Goal: Information Seeking & Learning: Learn about a topic

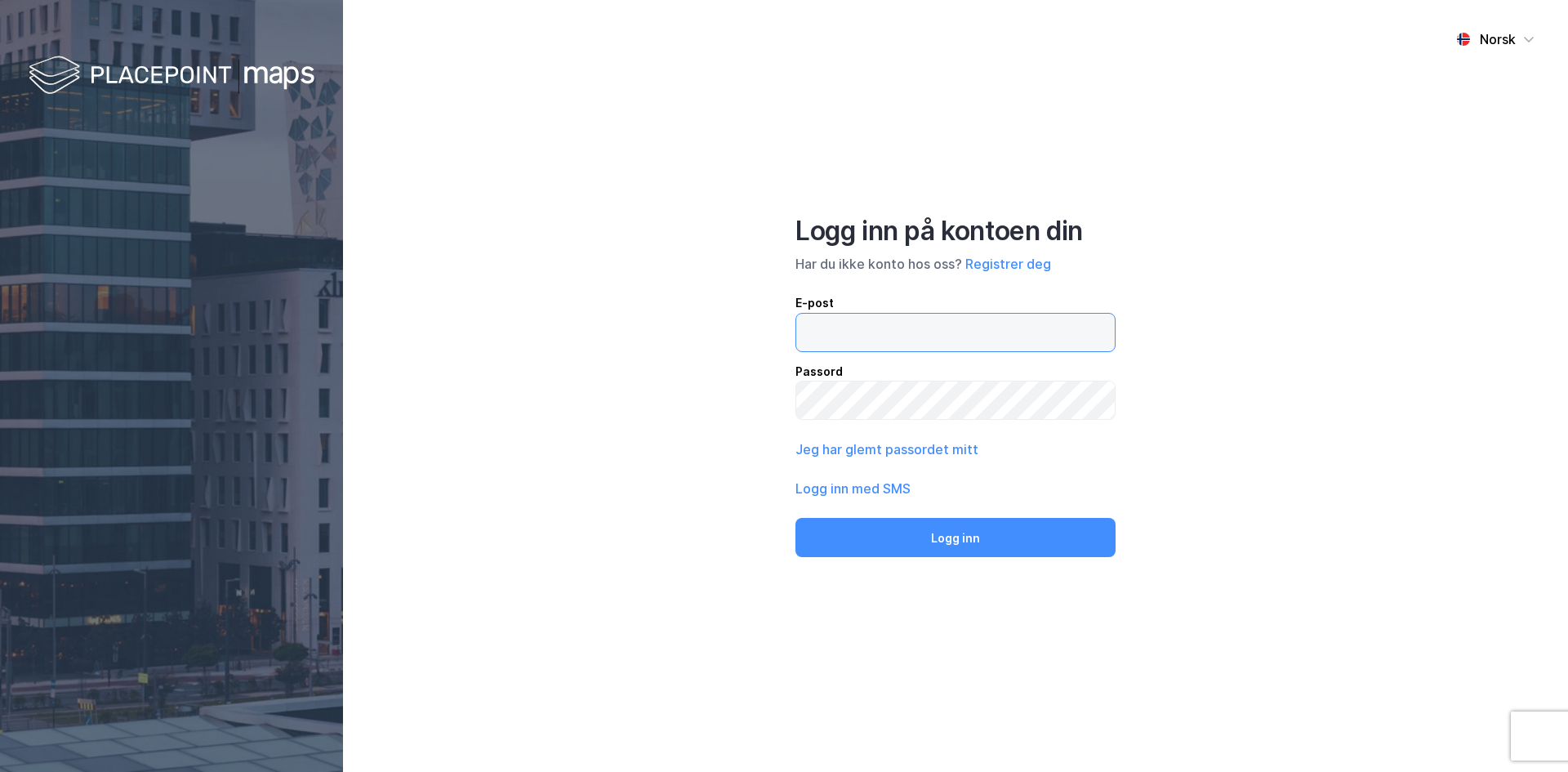
click at [882, 330] on input "email" at bounding box center [955, 332] width 319 height 37
type input "[EMAIL_ADDRESS][DOMAIN_NAME]"
click at [795, 518] on button "Logg inn" at bounding box center [954, 537] width 320 height 39
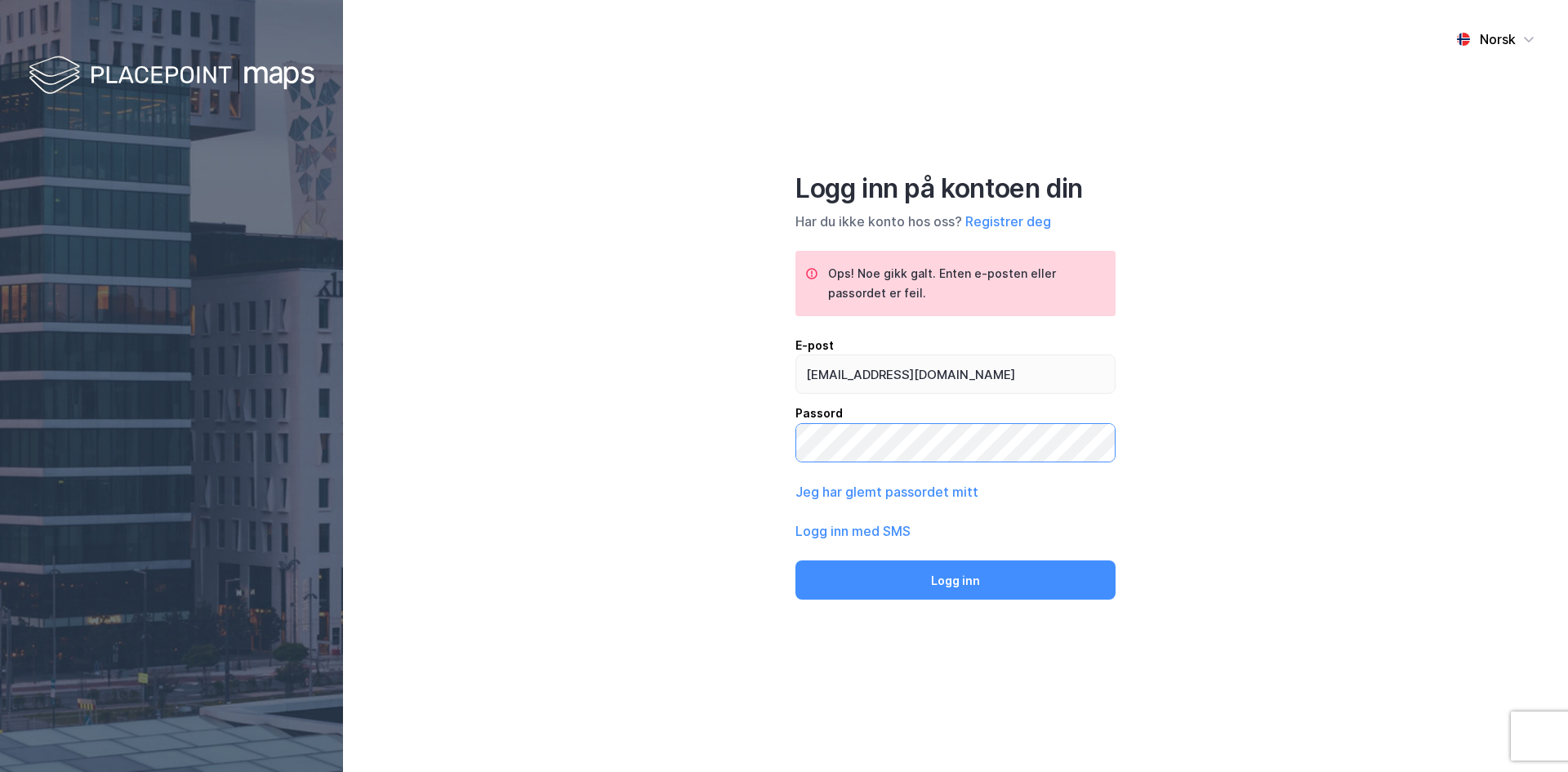
click at [746, 442] on div "Norsk Logg inn på kontoen din Har du ikke konto hos oss? Registrer deg Ops! Noe…" at bounding box center [955, 386] width 1225 height 772
click at [795, 560] on button "Logg inn" at bounding box center [954, 579] width 320 height 39
drag, startPoint x: 1008, startPoint y: 374, endPoint x: 777, endPoint y: 374, distance: 231.0
click at [779, 374] on div "Norsk Logg inn på kontoen din Har du ikke konto hos oss? Registrer deg Ops! Noe…" at bounding box center [955, 386] width 1225 height 772
click at [893, 492] on button "Jeg har glemt passordet mitt" at bounding box center [886, 492] width 183 height 19
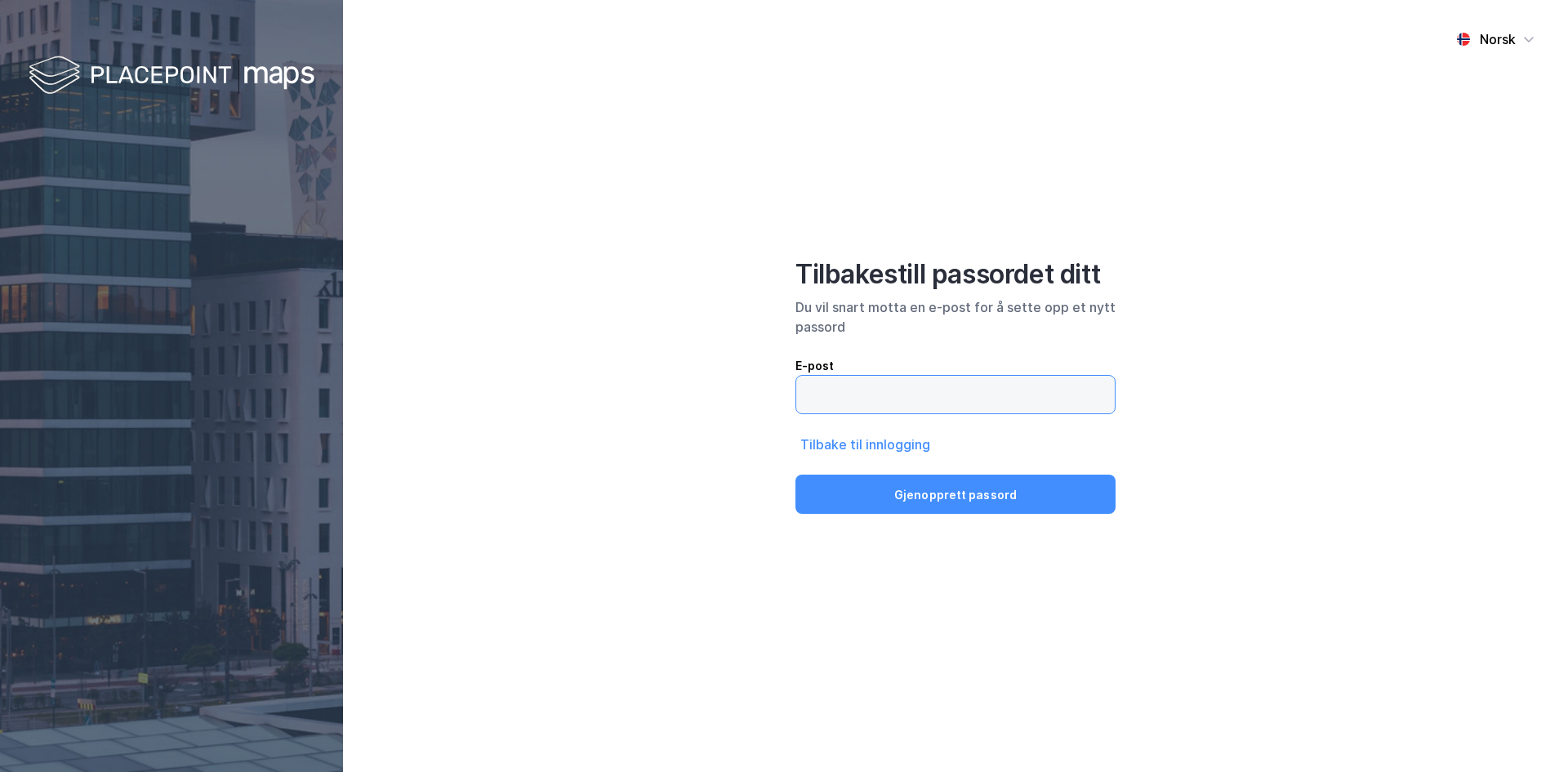
click at [862, 397] on input "email" at bounding box center [955, 394] width 319 height 37
paste input "[EMAIL_ADDRESS][DOMAIN_NAME]"
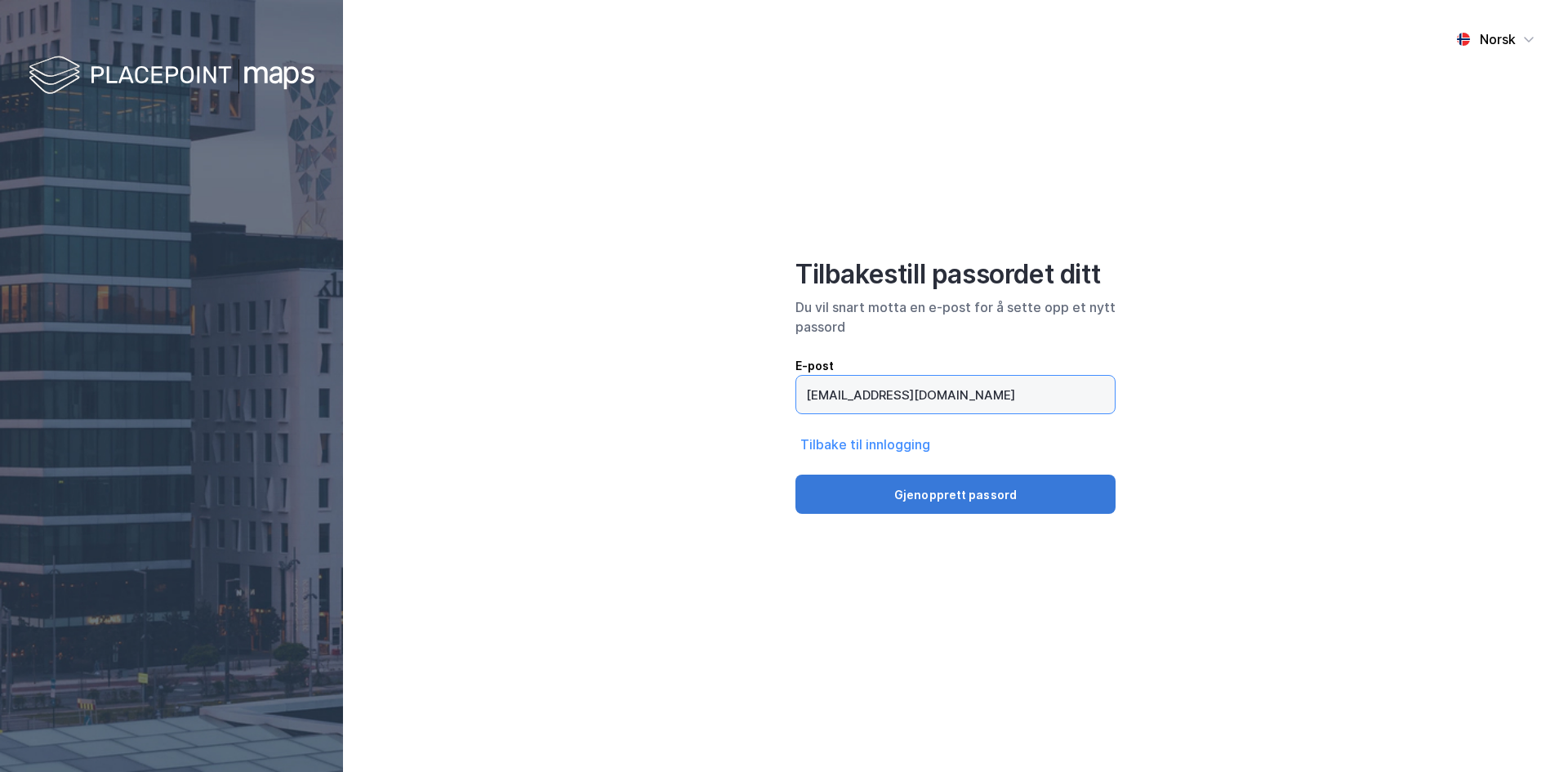
type input "[EMAIL_ADDRESS][DOMAIN_NAME]"
click at [921, 491] on button "Gjenopprett passord" at bounding box center [954, 494] width 320 height 39
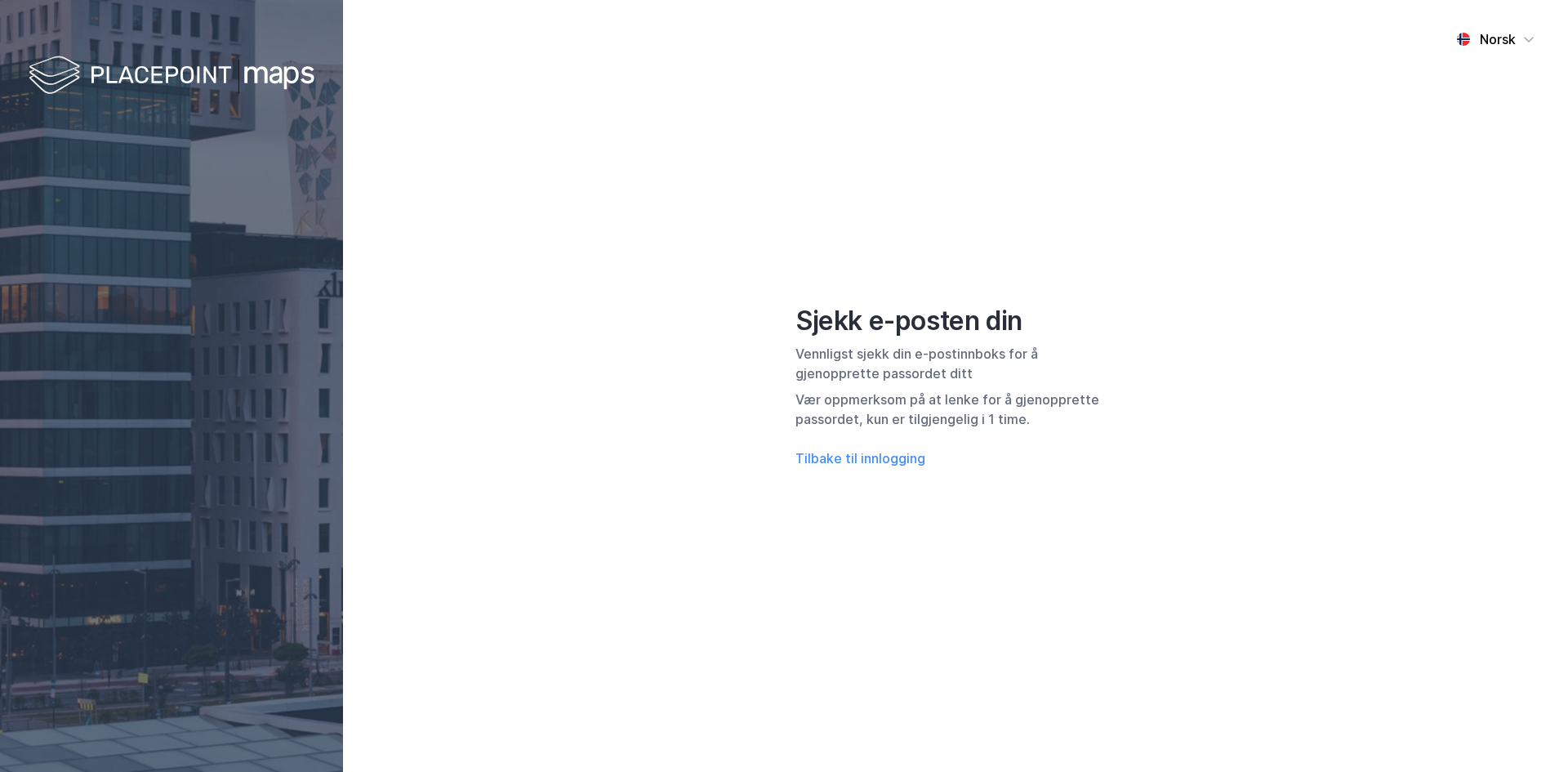
click at [1367, 422] on div "Norsk Sjekk e-posten din Vennligst sjekk din e-postinnboks for å gjenopprette p…" at bounding box center [955, 386] width 1225 height 772
click at [876, 456] on button "Tilbake til innlogging" at bounding box center [859, 458] width 130 height 19
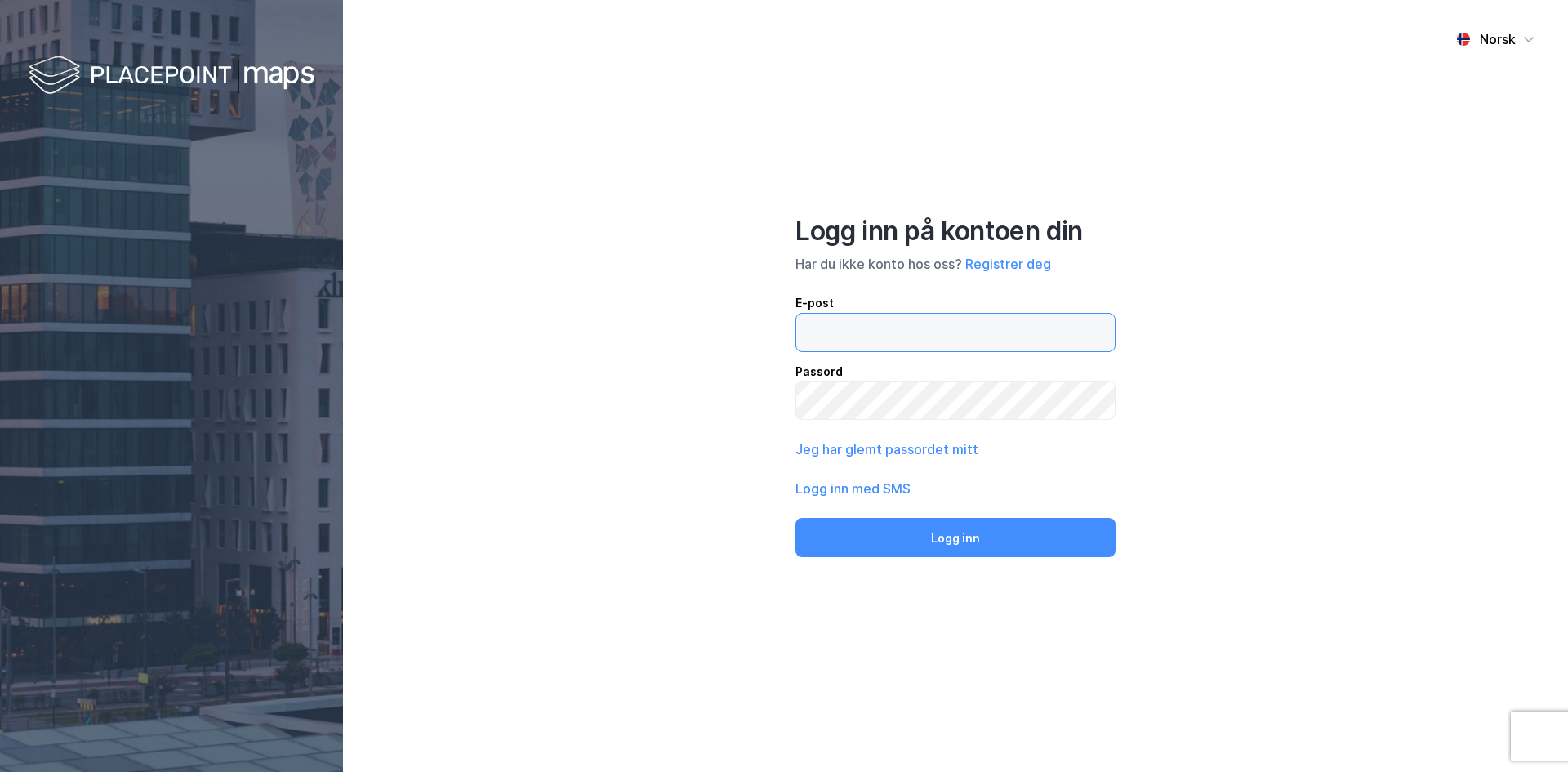
click at [858, 318] on input "email" at bounding box center [955, 332] width 319 height 37
drag, startPoint x: 916, startPoint y: 335, endPoint x: 731, endPoint y: 336, distance: 185.0
click at [731, 336] on div "Norsk Logg inn på kontoen din Har du ikke konto hos oss? Registrer deg E-post […" at bounding box center [955, 386] width 1225 height 772
drag, startPoint x: 945, startPoint y: 334, endPoint x: 736, endPoint y: 334, distance: 209.0
click at [724, 334] on div "Norsk Logg inn på kontoen din Har du ikke konto hos oss? Registrer deg E-post […" at bounding box center [955, 386] width 1225 height 772
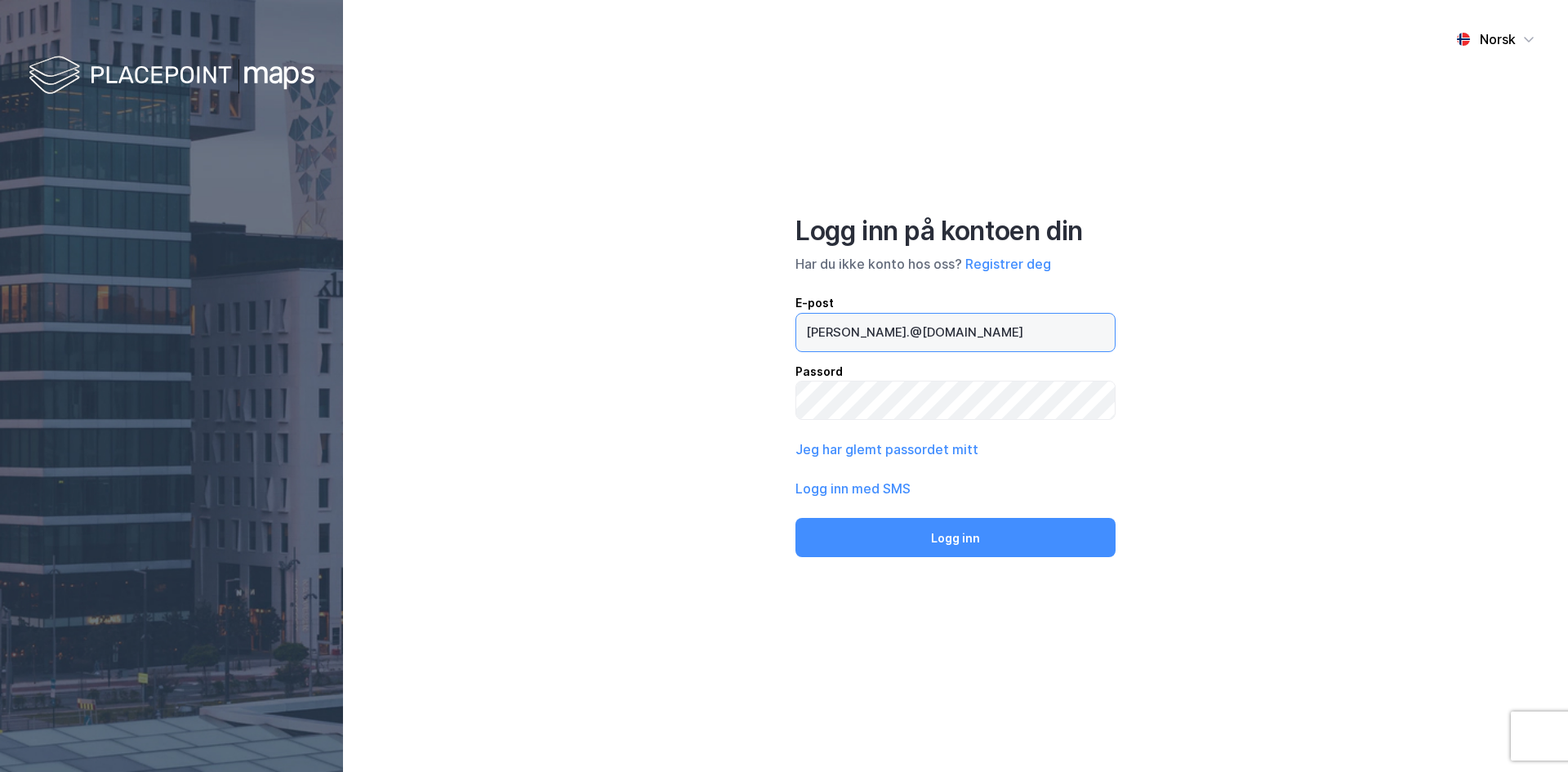
paste input "[PERSON_NAME] <[PERSON_NAME][EMAIL_ADDRESS][DOMAIN_NAME]>"
drag, startPoint x: 916, startPoint y: 330, endPoint x: 710, endPoint y: 332, distance: 206.0
click at [710, 332] on div "Norsk Logg inn på kontoen din Har du ikke konto hos oss? Registrer deg E-post […" at bounding box center [955, 386] width 1225 height 772
click at [1069, 328] on input "[PERSON_NAME][EMAIL_ADDRESS][DOMAIN_NAME]>" at bounding box center [955, 332] width 319 height 37
type input "[PERSON_NAME][EMAIL_ADDRESS][DOMAIN_NAME]"
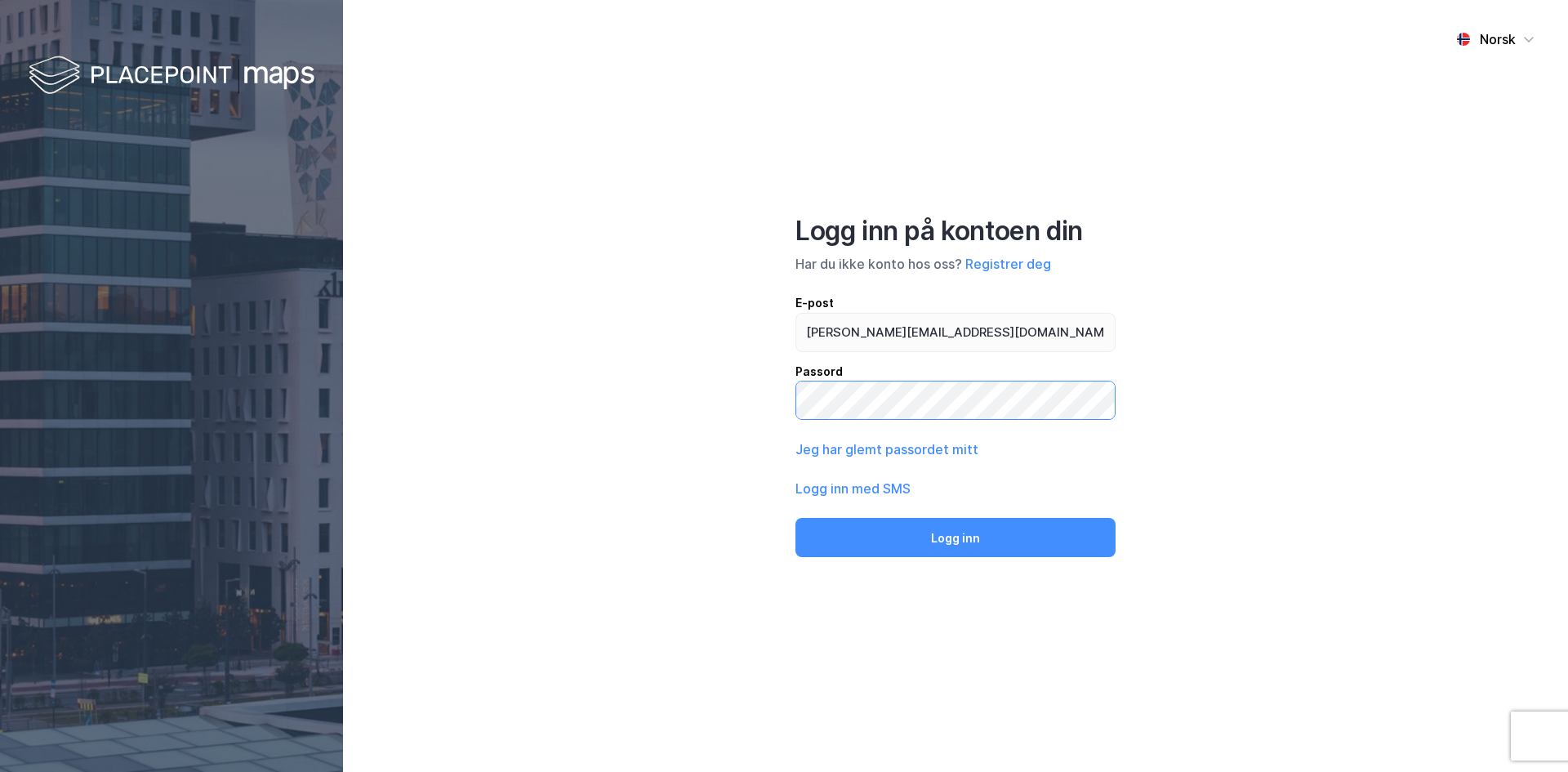
click at [795, 518] on button "Logg inn" at bounding box center [954, 537] width 320 height 39
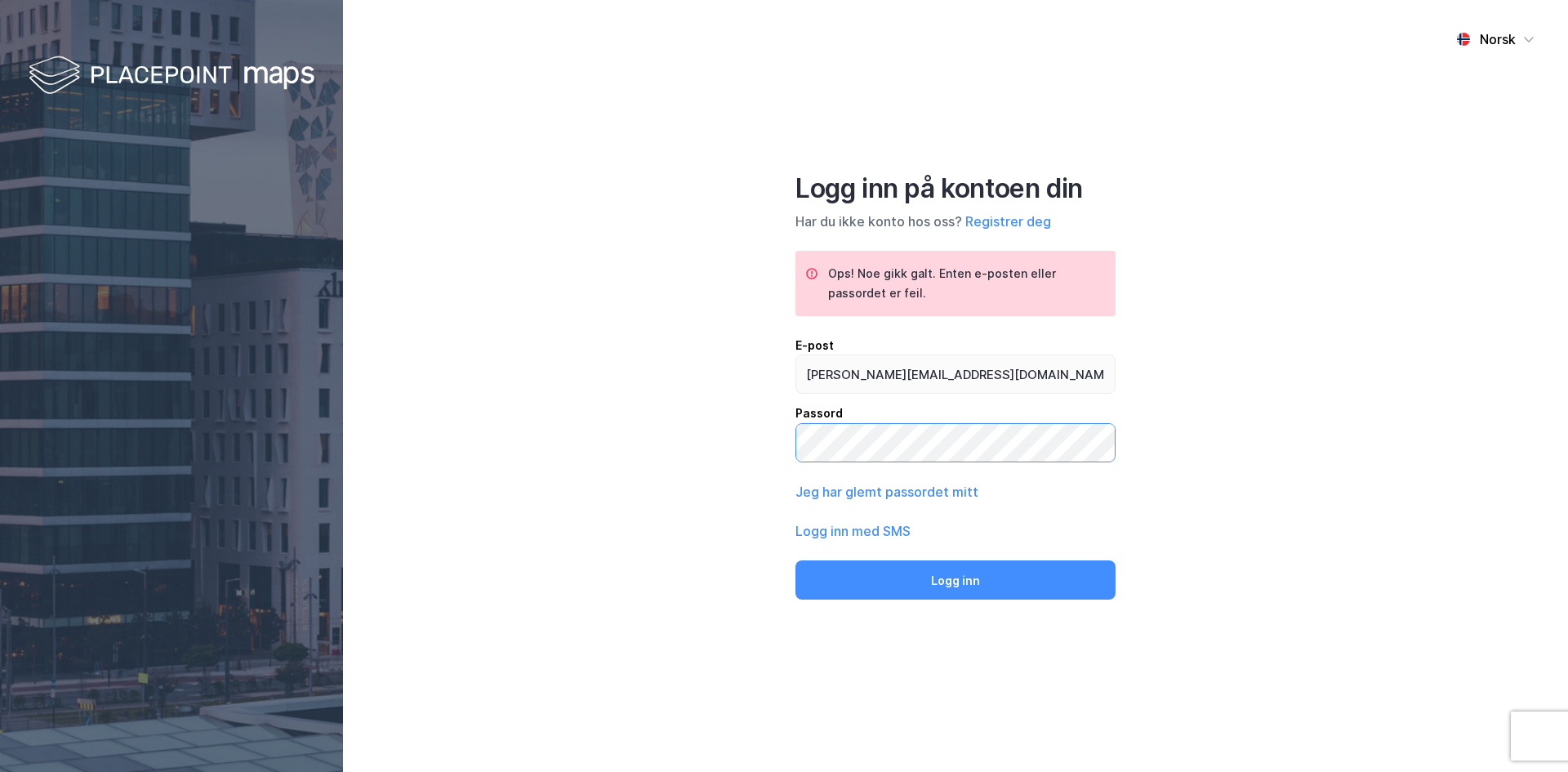
click at [669, 442] on div "Norsk Logg inn på kontoen din Har du ikke konto hos oss? Registrer deg Ops! Noe…" at bounding box center [955, 386] width 1225 height 772
click at [795, 560] on button "Logg inn" at bounding box center [954, 579] width 320 height 39
click at [712, 444] on div "Norsk Logg inn på kontoen din Har du ikke konto hos oss? Registrer deg Ops! Noe…" at bounding box center [955, 386] width 1225 height 772
click at [795, 560] on button "Logg inn" at bounding box center [954, 579] width 320 height 39
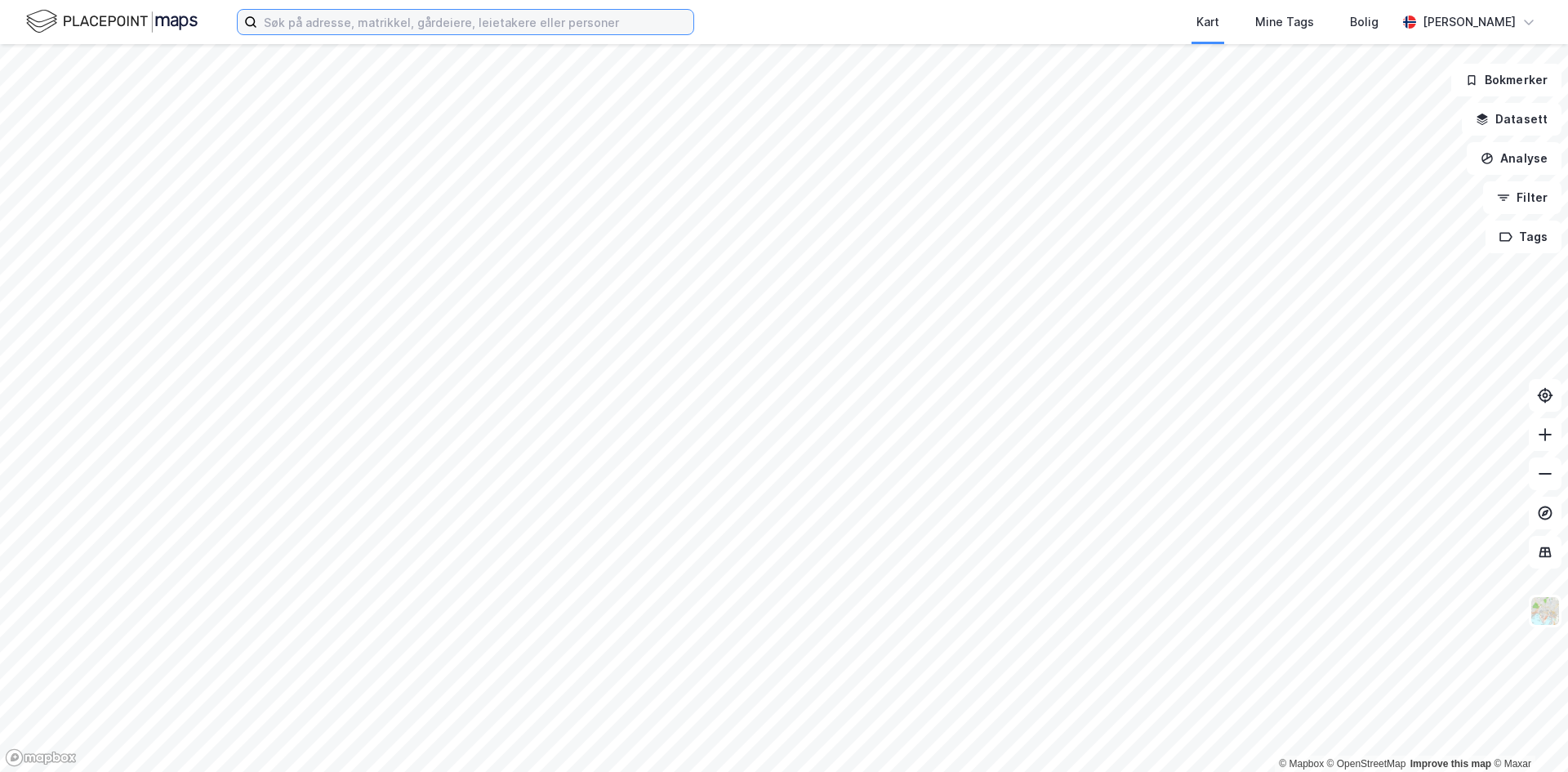
click at [380, 24] on input at bounding box center [475, 22] width 436 height 25
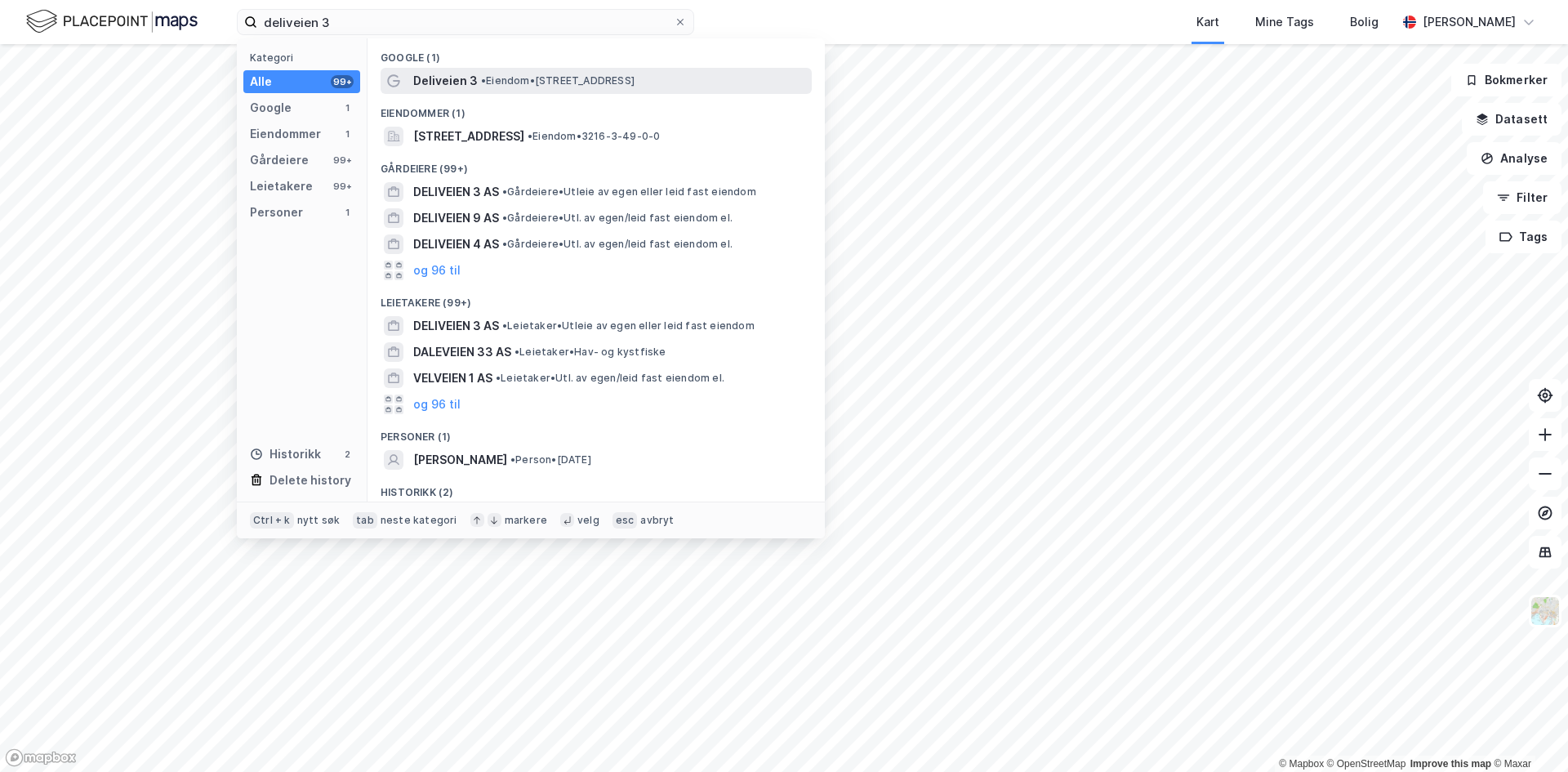
click at [423, 80] on span "Deliveien 3" at bounding box center [445, 81] width 64 height 19
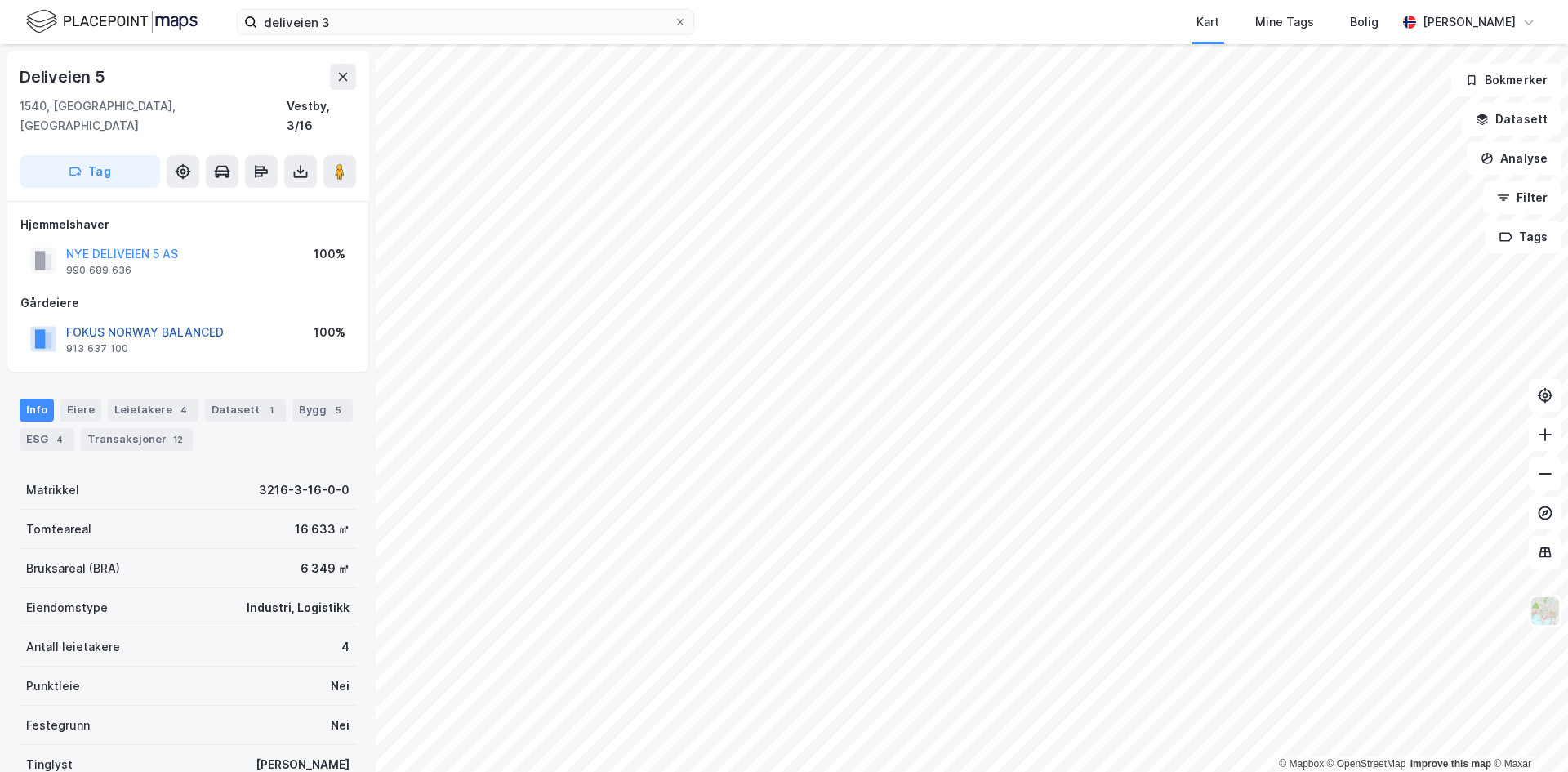
click at [0, 0] on button "FOKUS NORWAY BALANCED" at bounding box center [0, 0] width 0 height 0
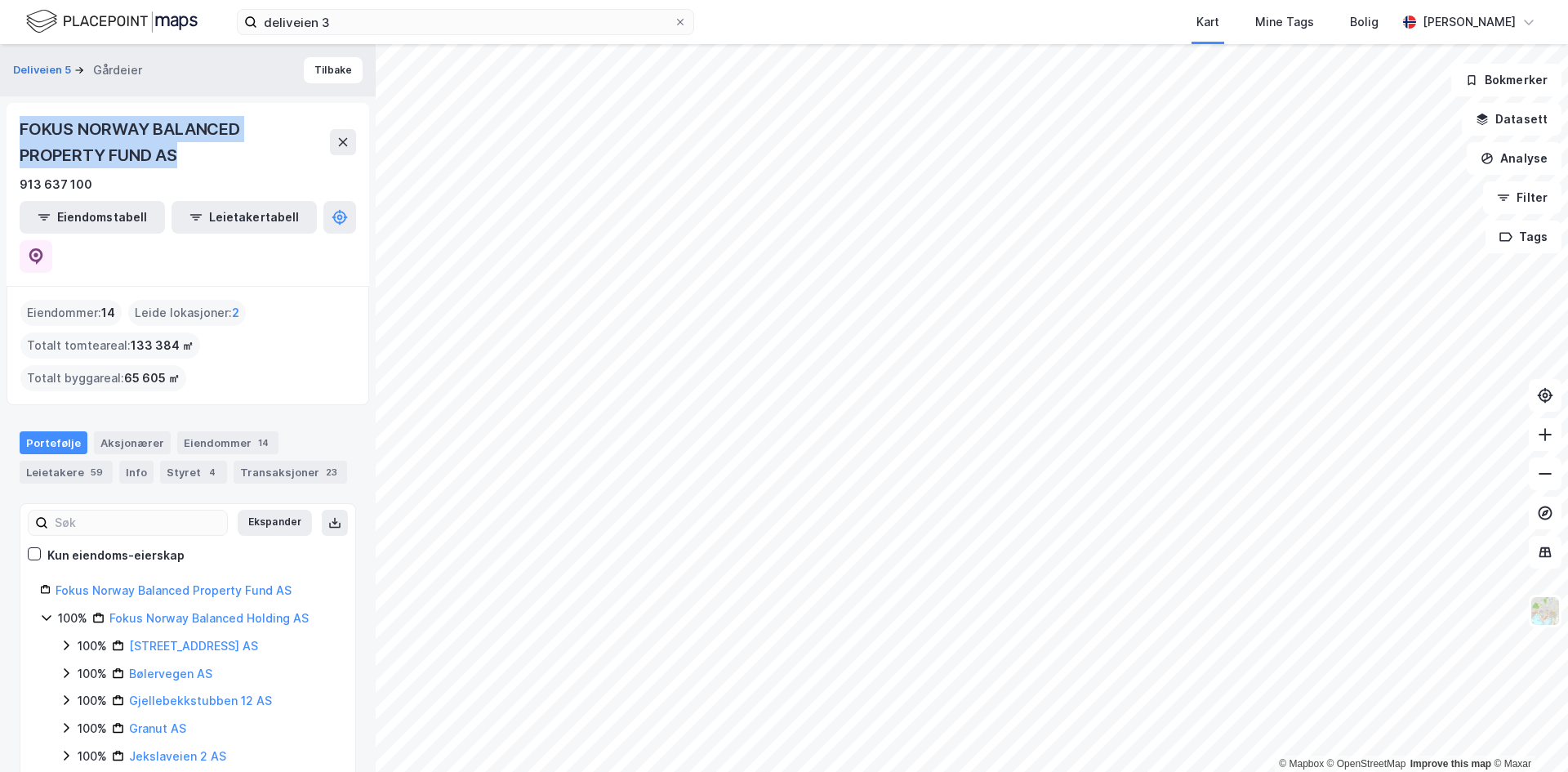
drag, startPoint x: 193, startPoint y: 153, endPoint x: 0, endPoint y: 129, distance: 194.5
click at [0, 129] on div "Deliveien 5 Gårdeier Tilbake FOKUS NORWAY BALANCED PROPERTY FUND AS 913 637 100…" at bounding box center [187, 408] width 375 height 728
copy div "FOKUS NORWAY BALANCED PROPERTY FUND AS"
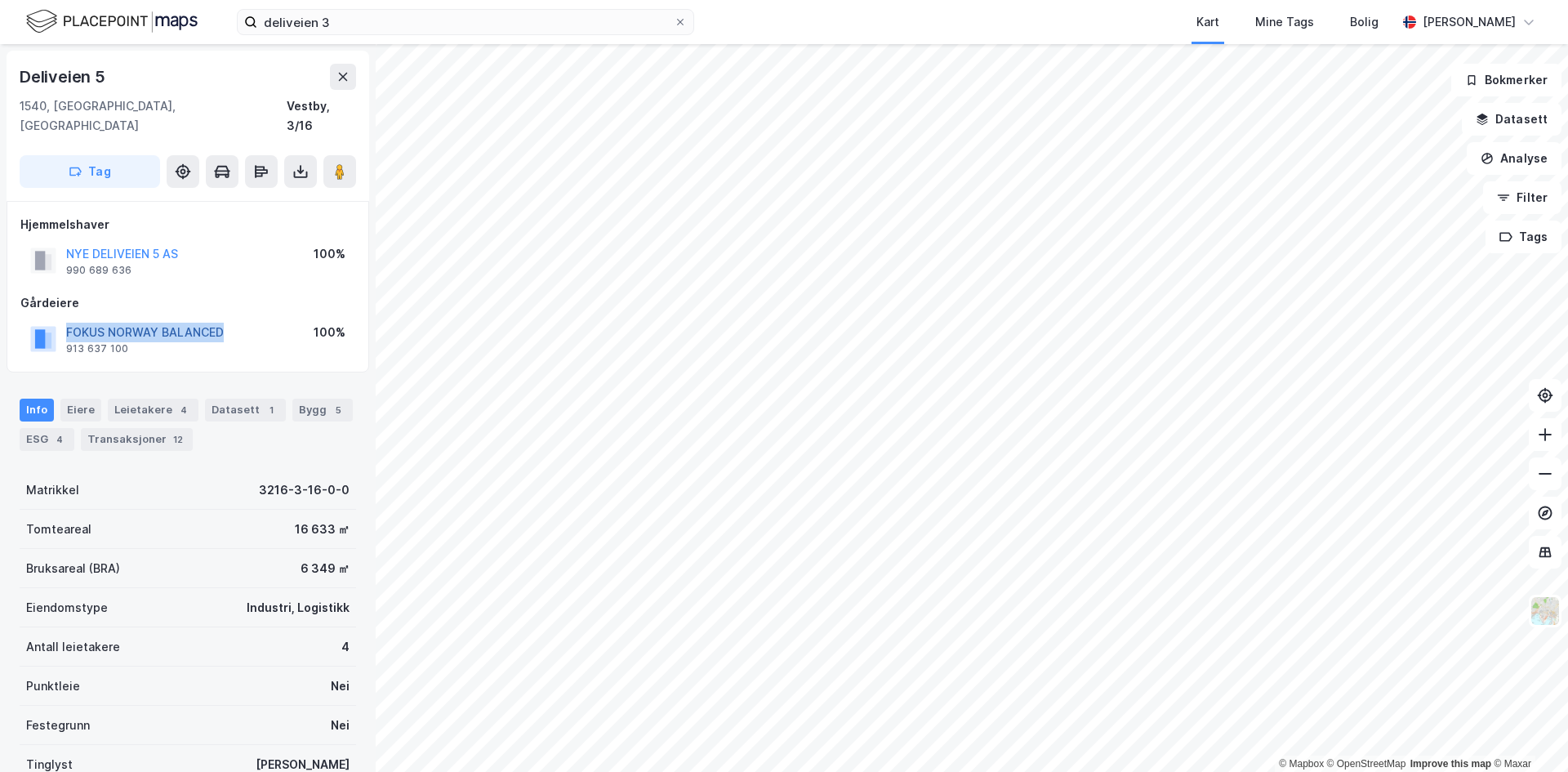
drag, startPoint x: 229, startPoint y: 312, endPoint x: 69, endPoint y: 313, distance: 160.0
click at [69, 320] on div "FOKUS NORWAY BALANCED 913 637 100 100%" at bounding box center [187, 339] width 335 height 39
copy button "FOKUS NORWAY BALANCED"
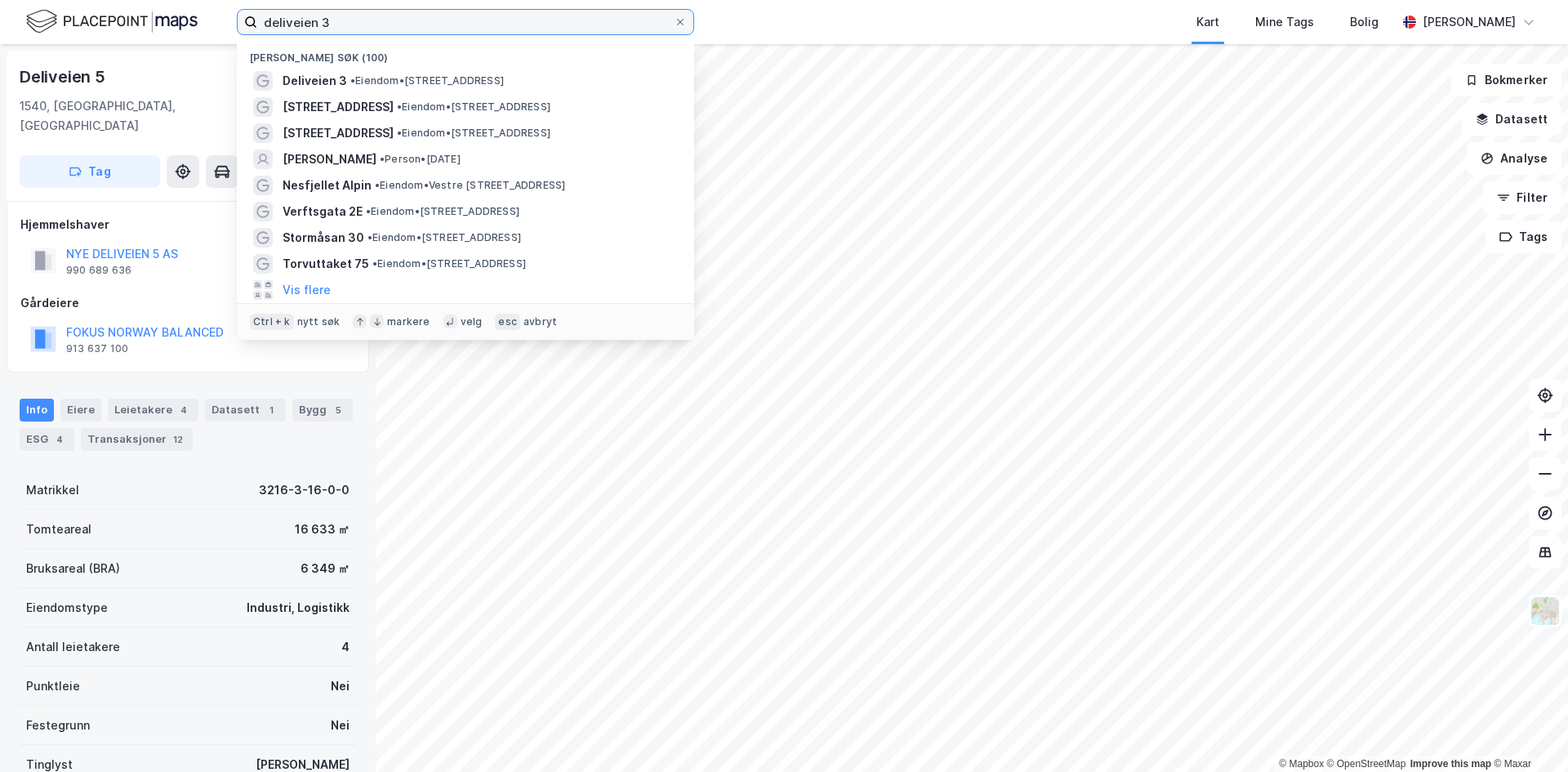
drag, startPoint x: 369, startPoint y: 19, endPoint x: 165, endPoint y: 19, distance: 204.0
click at [165, 19] on div "deliveien 3 Nylige søk (100) Deliveien 3 • Eiendom • [STREET_ADDRESS] • Eiendom…" at bounding box center [784, 22] width 1568 height 44
paste input "[STREET_ADDRESS]"
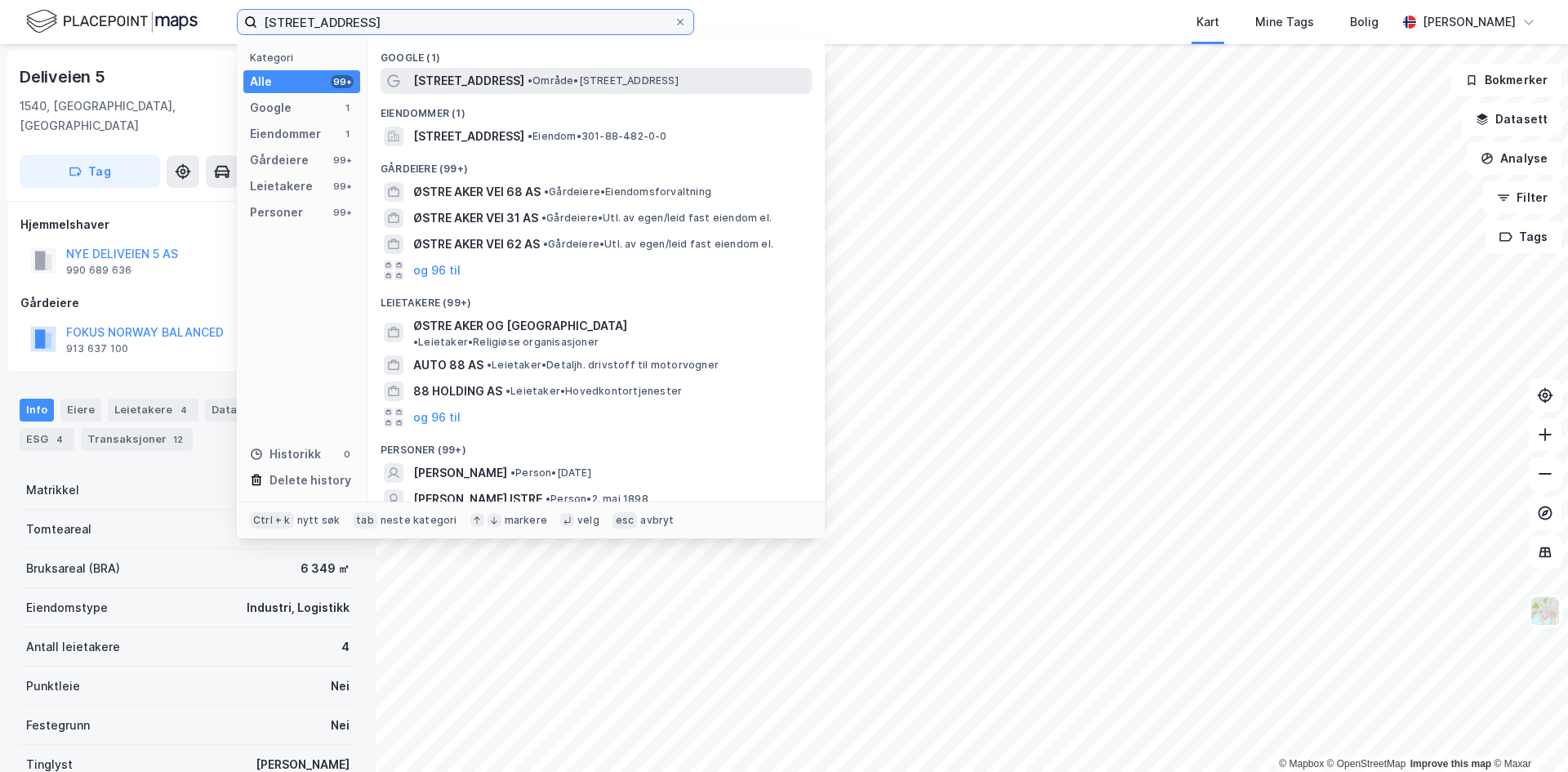
type input "[STREET_ADDRESS]"
click at [457, 79] on span "[STREET_ADDRESS]" at bounding box center [469, 81] width 111 height 19
